Goal: Find specific page/section: Find specific page/section

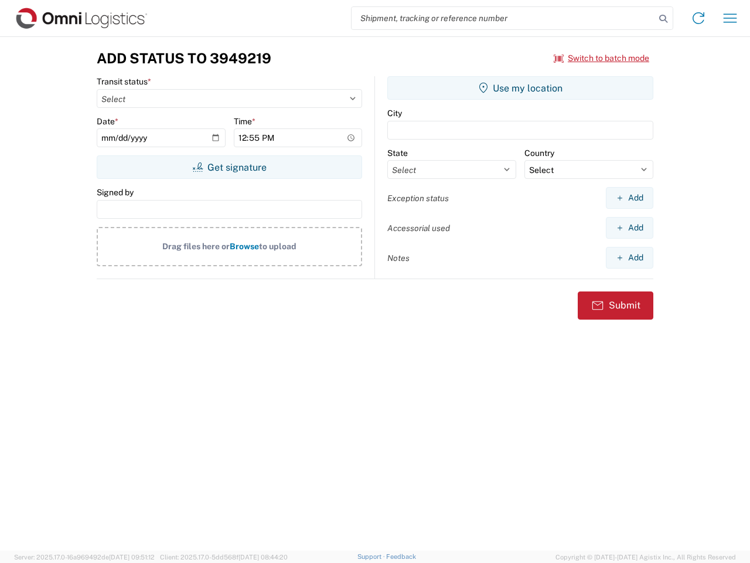
click at [503, 18] on input "search" at bounding box center [504, 18] width 304 height 22
click at [663, 19] on icon at bounding box center [663, 19] width 16 height 16
click at [698, 18] on icon at bounding box center [698, 18] width 19 height 19
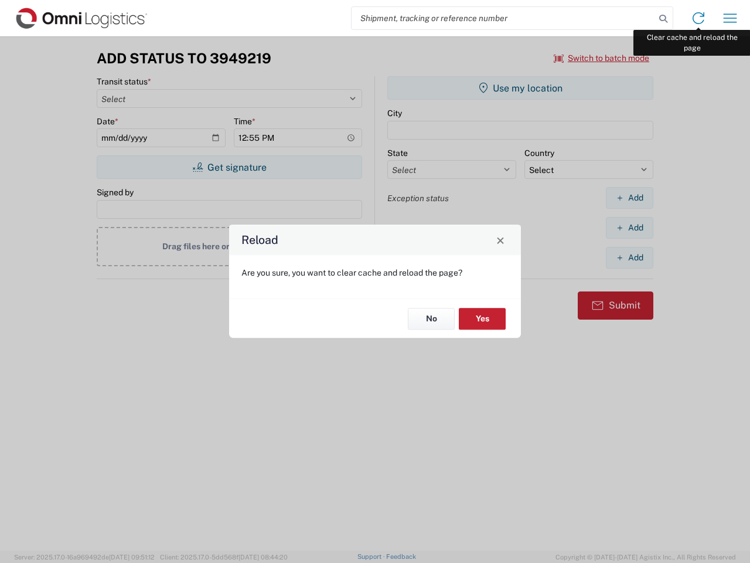
click at [730, 18] on div "Reload Are you sure, you want to clear cache and reload the page? No Yes" at bounding box center [375, 281] width 750 height 563
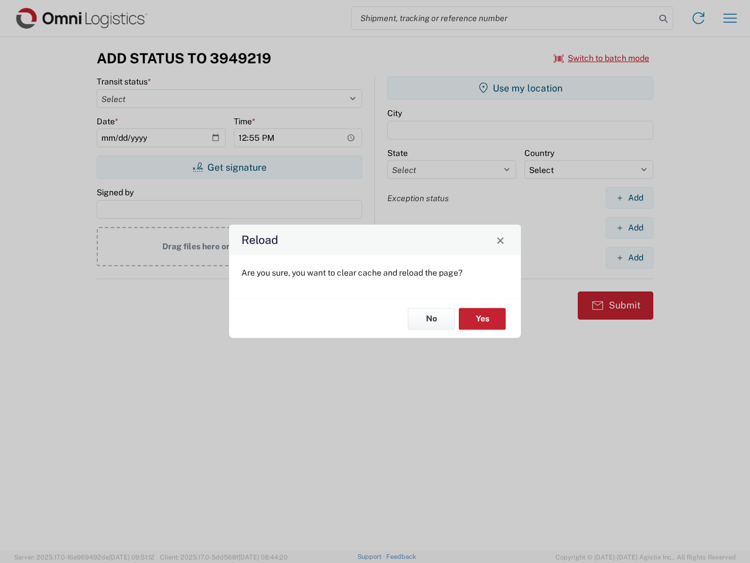
click at [602, 58] on div "Reload Are you sure, you want to clear cache and reload the page? No Yes" at bounding box center [375, 281] width 750 height 563
click at [229, 167] on div "Reload Are you sure, you want to clear cache and reload the page? No Yes" at bounding box center [375, 281] width 750 height 563
click at [520, 88] on div "Reload Are you sure, you want to clear cache and reload the page? No Yes" at bounding box center [375, 281] width 750 height 563
click at [629, 197] on div "Reload Are you sure, you want to clear cache and reload the page? No Yes" at bounding box center [375, 281] width 750 height 563
click at [629, 227] on div "Reload Are you sure, you want to clear cache and reload the page? No Yes" at bounding box center [375, 281] width 750 height 563
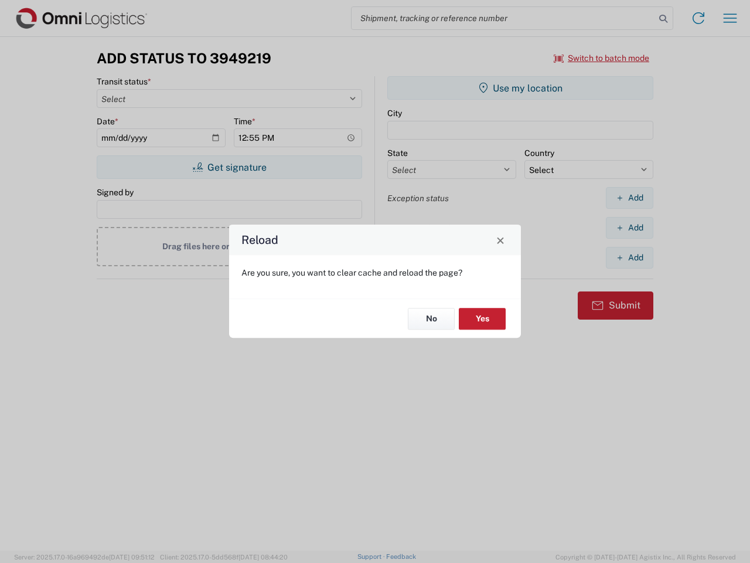
click at [629, 257] on div "Reload Are you sure, you want to clear cache and reload the page? No Yes" at bounding box center [375, 281] width 750 height 563
